Goal: Use online tool/utility: Utilize a website feature to perform a specific function

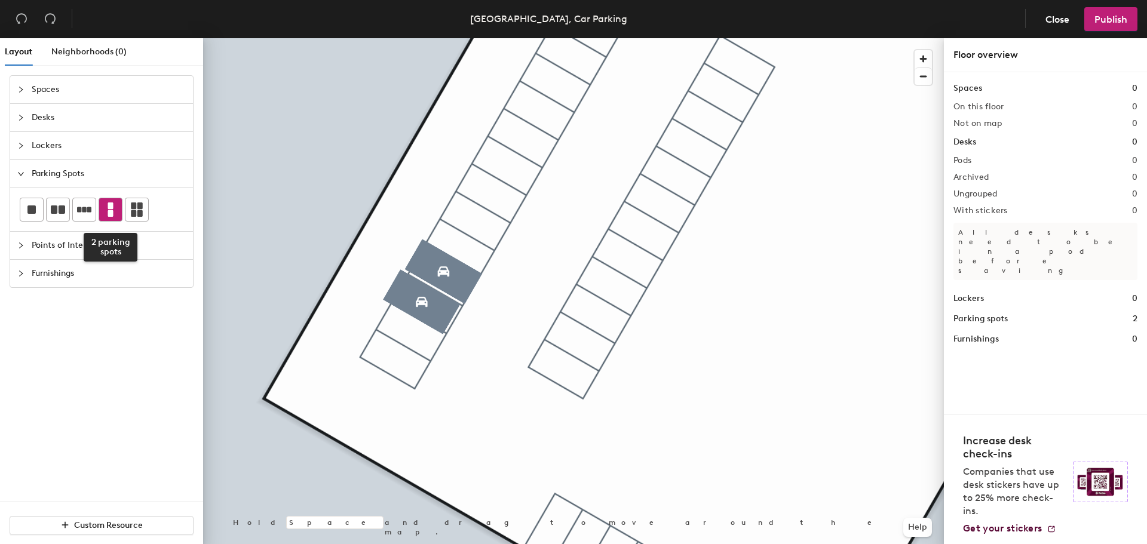
click at [103, 213] on div at bounding box center [110, 209] width 23 height 23
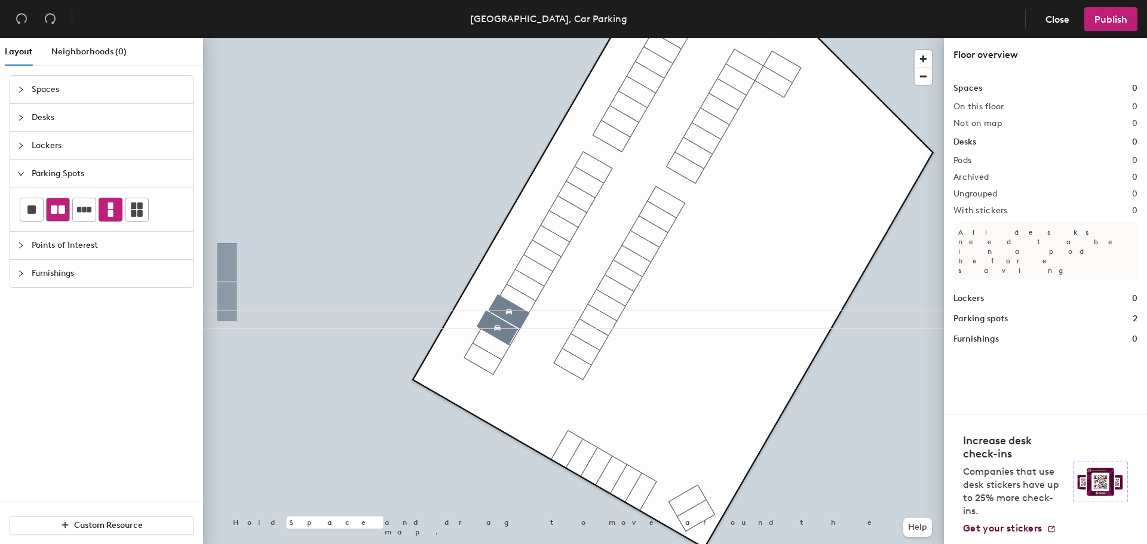
click at [54, 213] on icon at bounding box center [58, 210] width 14 height 8
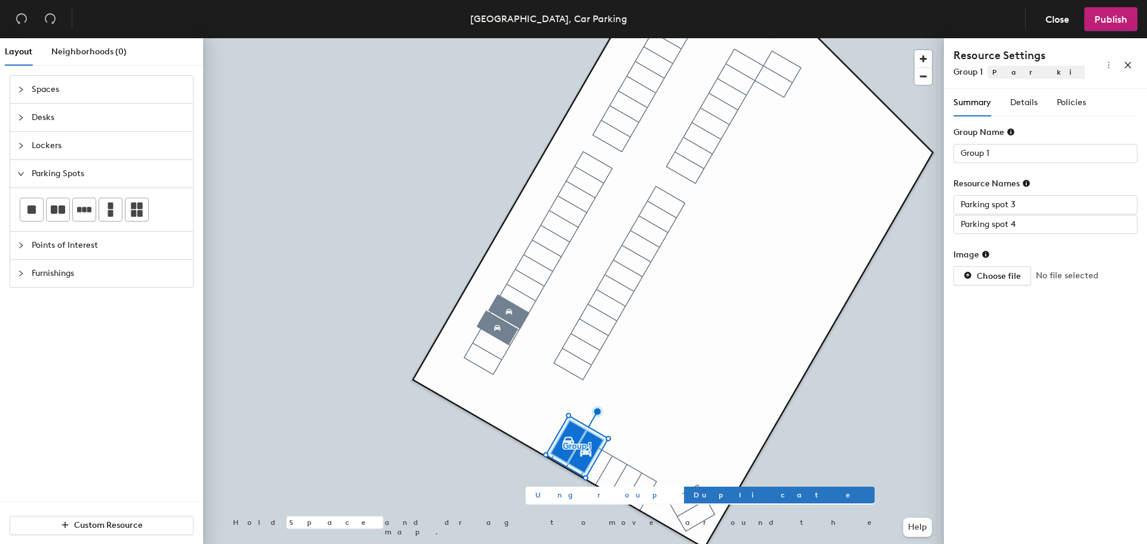
click at [549, 498] on span "Ungroup" at bounding box center [603, 495] width 137 height 11
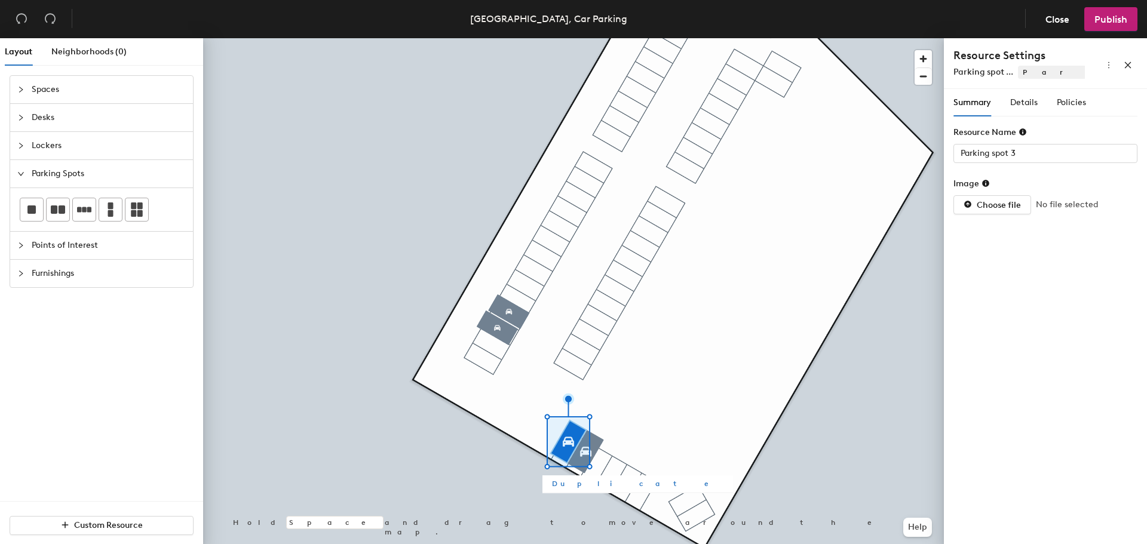
click at [567, 489] on span "Duplicate" at bounding box center [637, 484] width 171 height 11
type input "Parking spot 5"
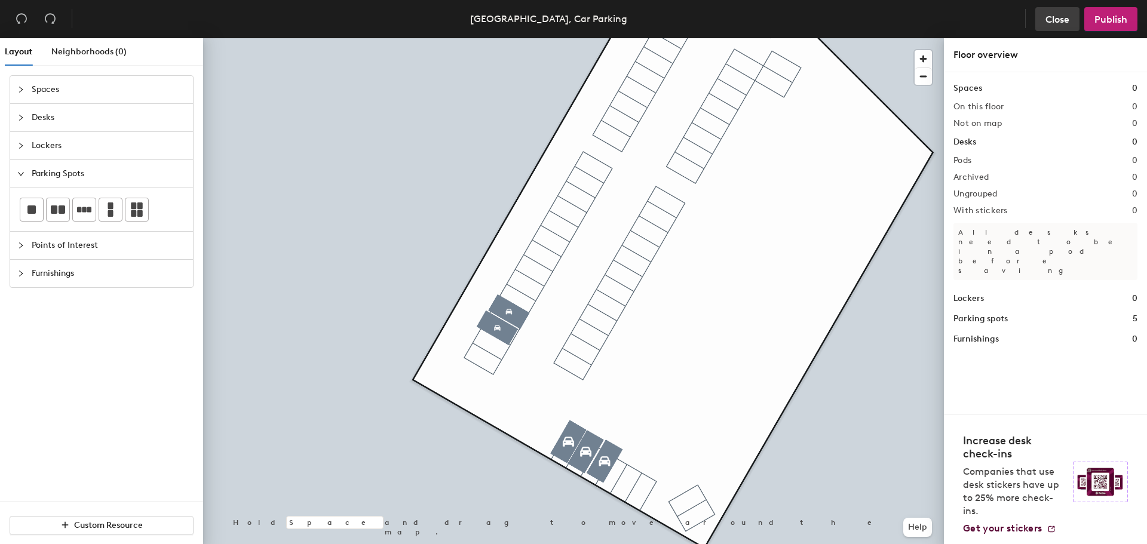
click at [1043, 22] on button "Close" at bounding box center [1057, 19] width 44 height 24
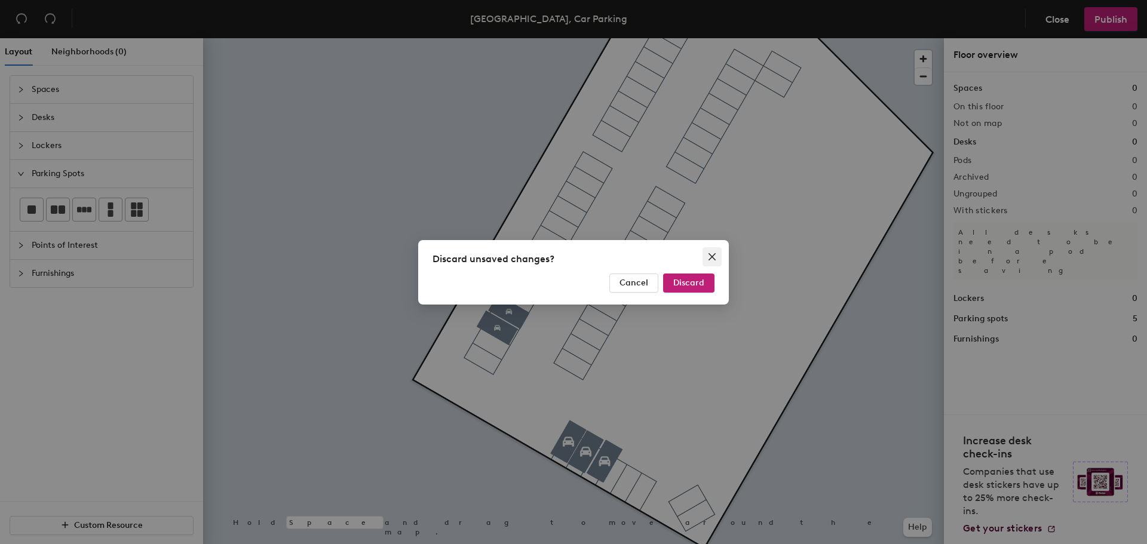
click at [712, 257] on icon "close" at bounding box center [712, 256] width 7 height 7
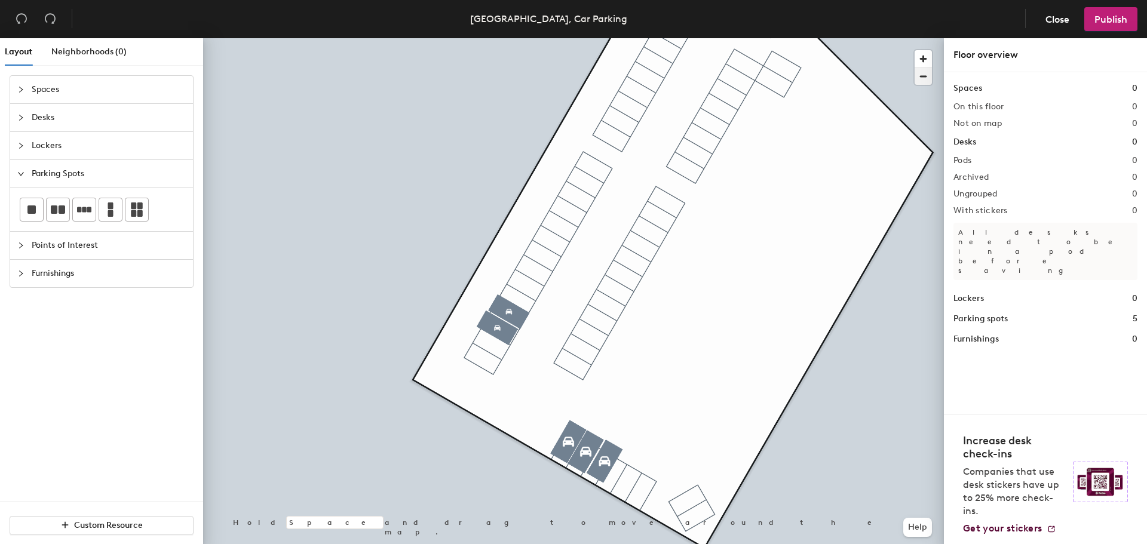
click at [922, 76] on span "button" at bounding box center [923, 76] width 17 height 17
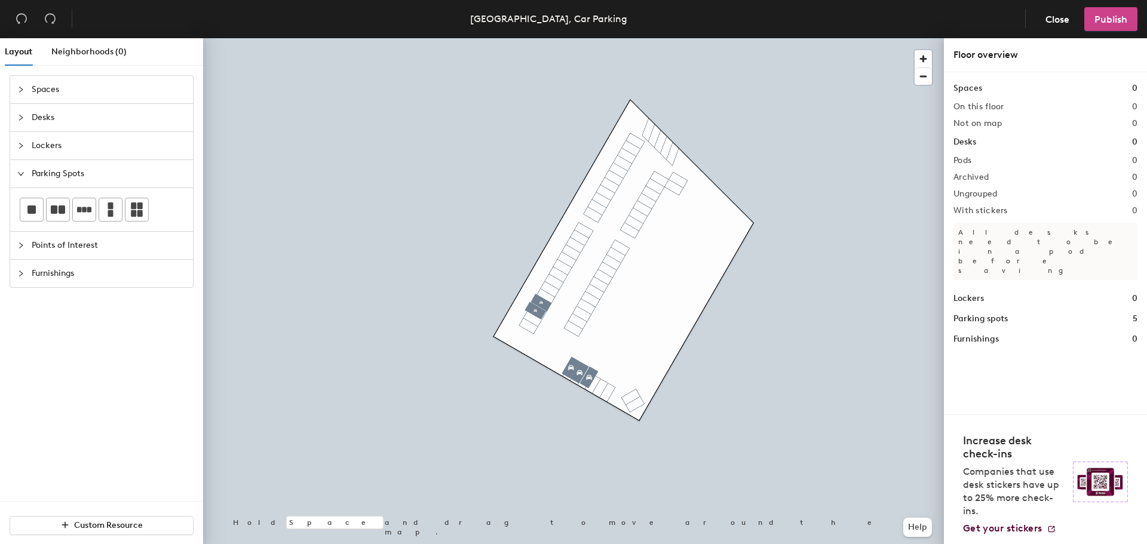
click at [1121, 22] on span "Publish" at bounding box center [1111, 19] width 33 height 11
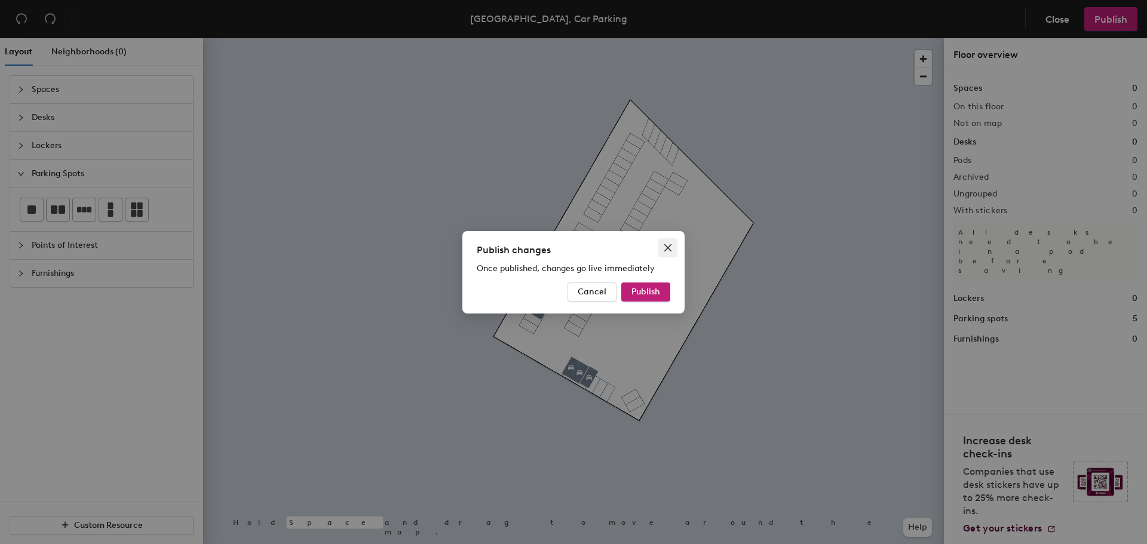
click at [667, 246] on icon "close" at bounding box center [667, 247] width 7 height 7
